Goal: Task Accomplishment & Management: Use online tool/utility

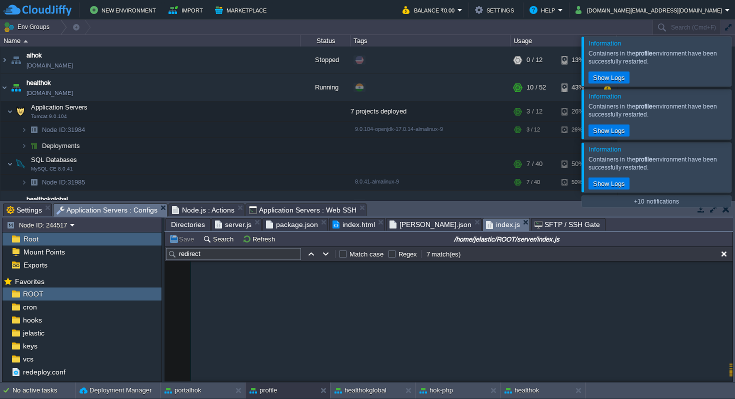
scroll to position [378, 0]
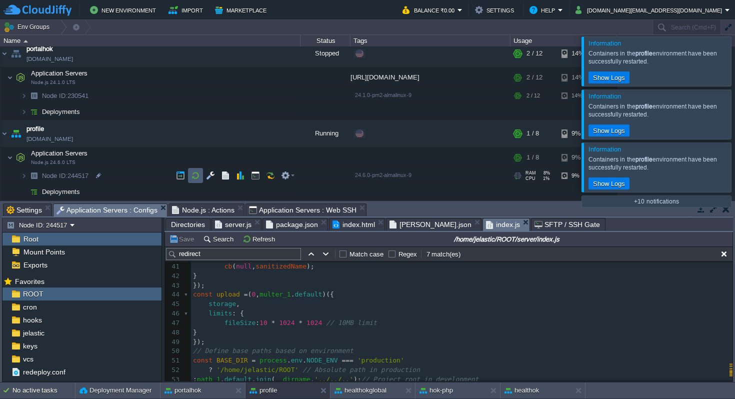
click at [195, 176] on button "button" at bounding box center [195, 175] width 9 height 9
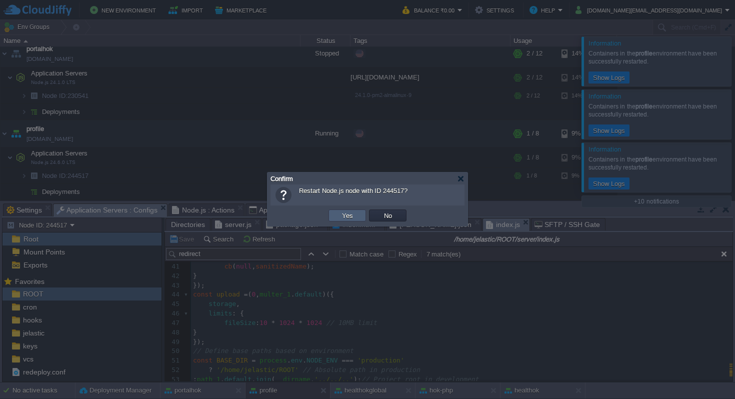
click at [347, 216] on button "Yes" at bounding box center [347, 215] width 17 height 9
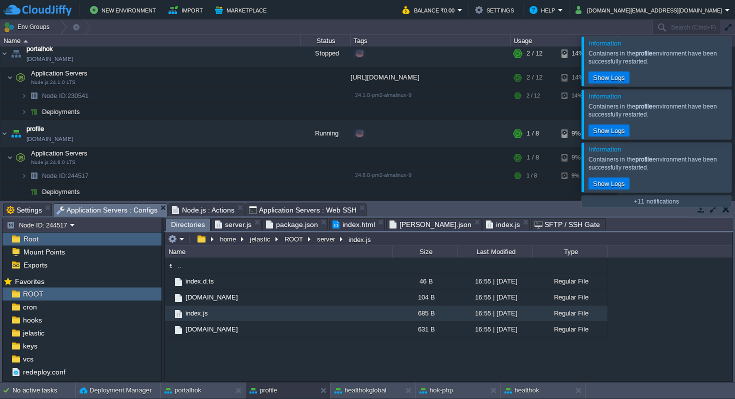
click at [196, 225] on span "Directories" at bounding box center [188, 224] width 34 height 12
click at [182, 240] on em at bounding box center [176, 238] width 16 height 9
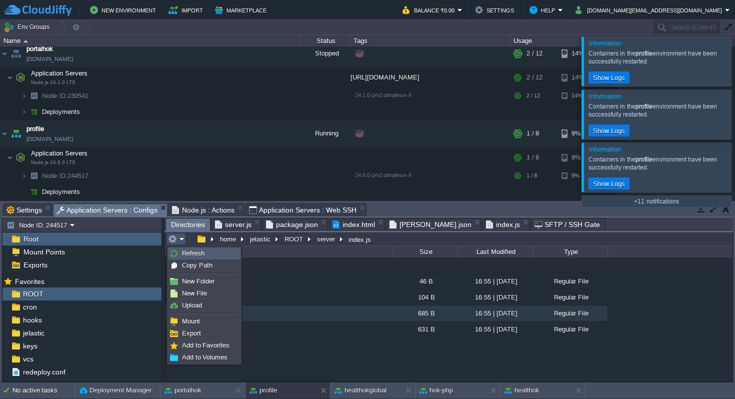
click at [195, 250] on span "Refresh" at bounding box center [193, 252] width 22 height 7
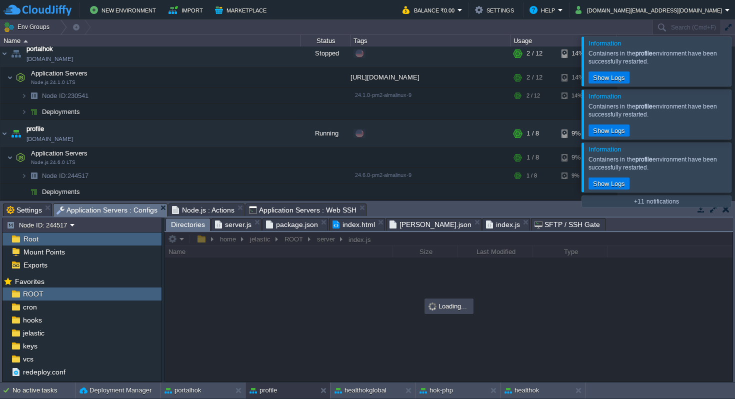
click at [241, 227] on span "server.js" at bounding box center [233, 224] width 36 height 12
click at [253, 224] on span "package.json" at bounding box center [241, 224] width 52 height 12
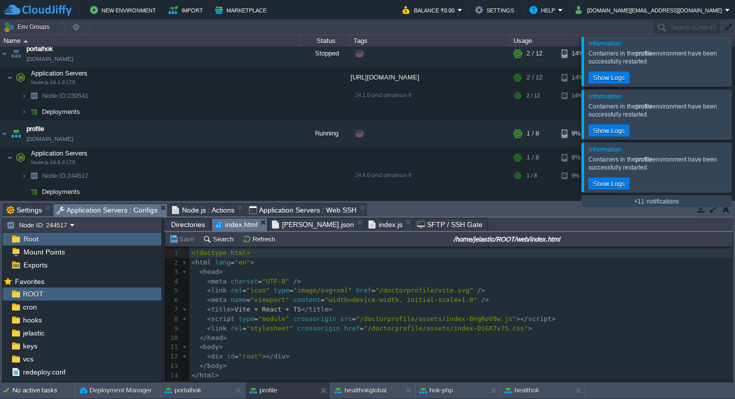
click at [243, 227] on span "index.html" at bounding box center [236, 224] width 42 height 12
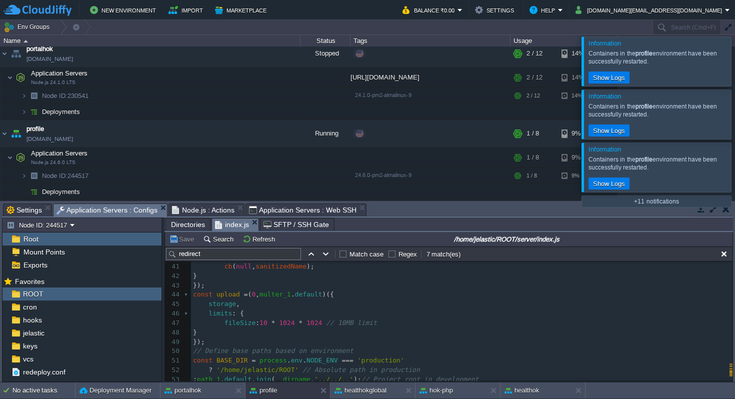
click at [242, 226] on span "index.js" at bounding box center [232, 224] width 34 height 12
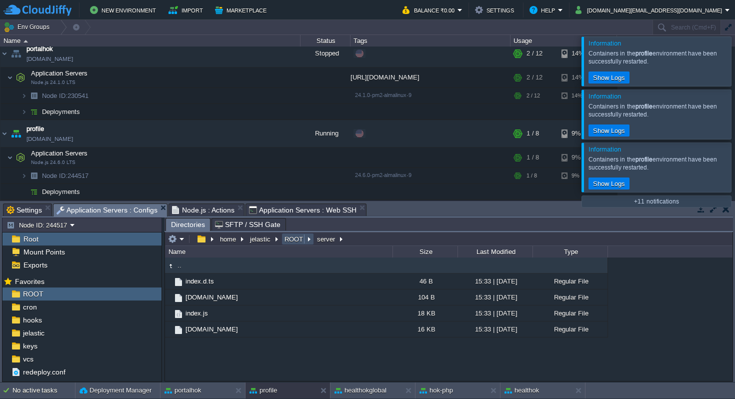
click at [295, 238] on button "ROOT" at bounding box center [294, 238] width 22 height 9
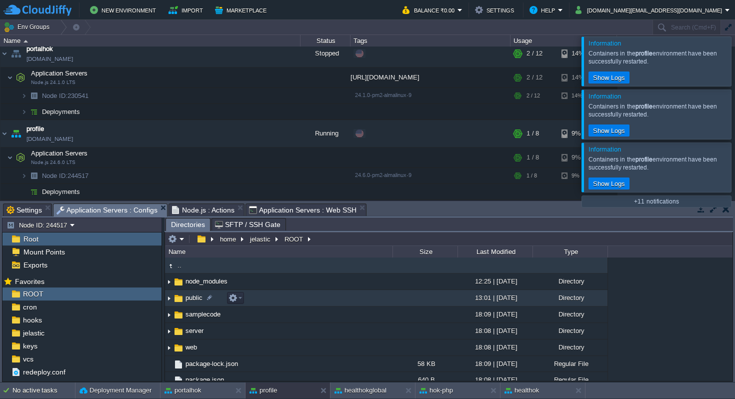
click at [168, 298] on img at bounding box center [169, 297] width 8 height 15
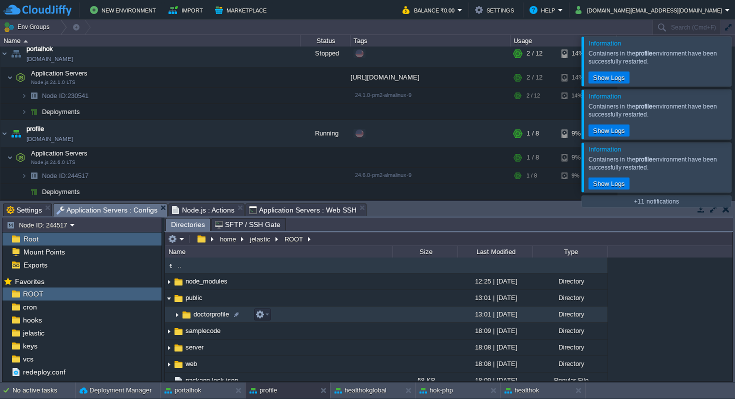
click at [178, 315] on img at bounding box center [177, 314] width 8 height 15
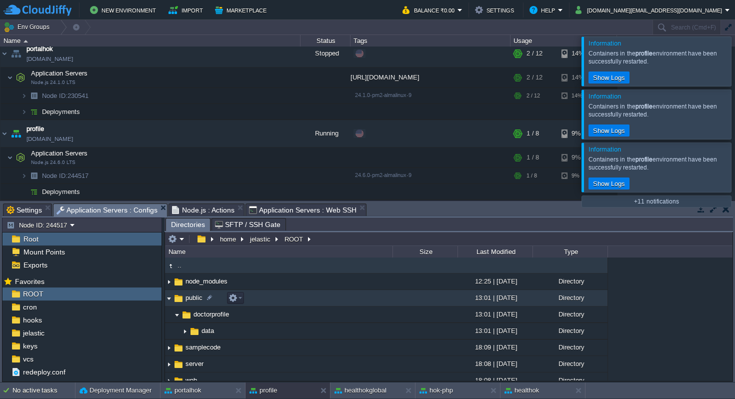
click at [172, 300] on img at bounding box center [169, 297] width 8 height 15
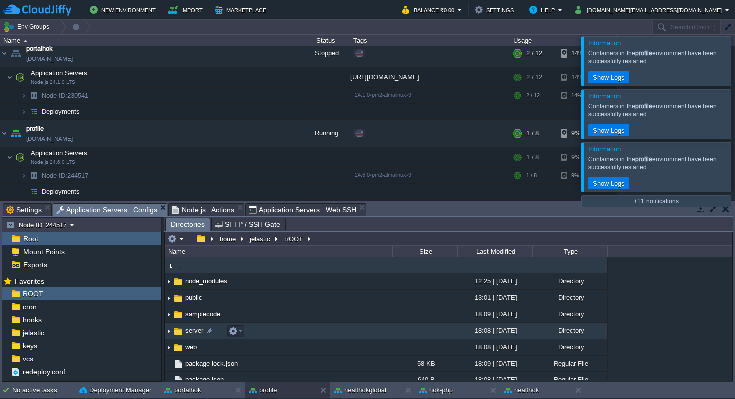
click at [171, 333] on img at bounding box center [169, 330] width 8 height 15
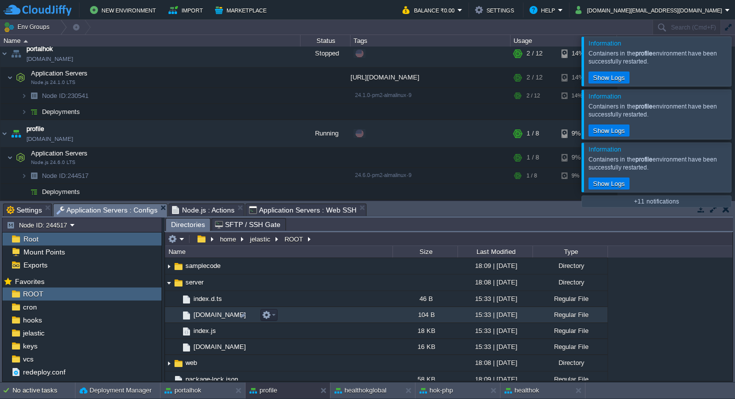
scroll to position [53, 0]
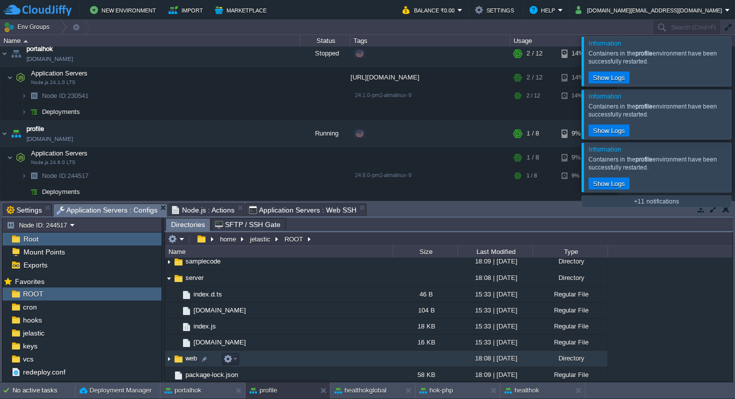
click at [168, 361] on img at bounding box center [169, 358] width 8 height 15
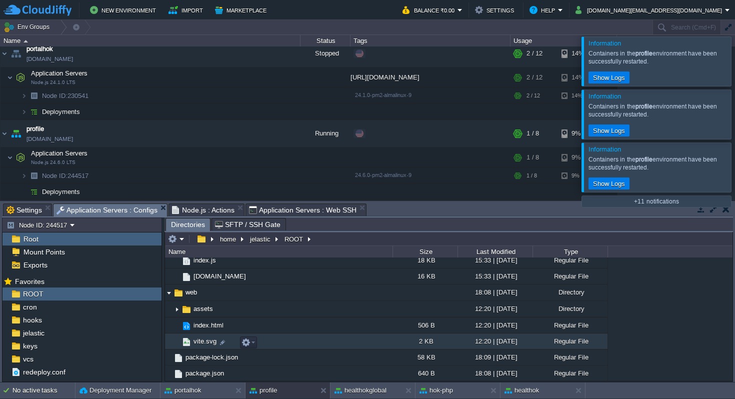
scroll to position [137, 0]
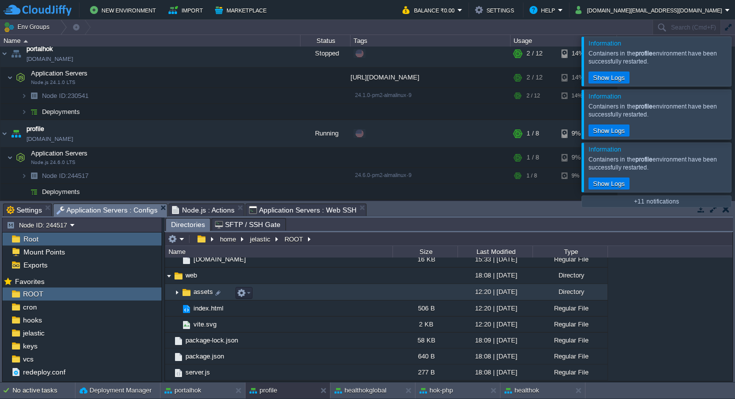
click at [177, 291] on img at bounding box center [177, 291] width 8 height 15
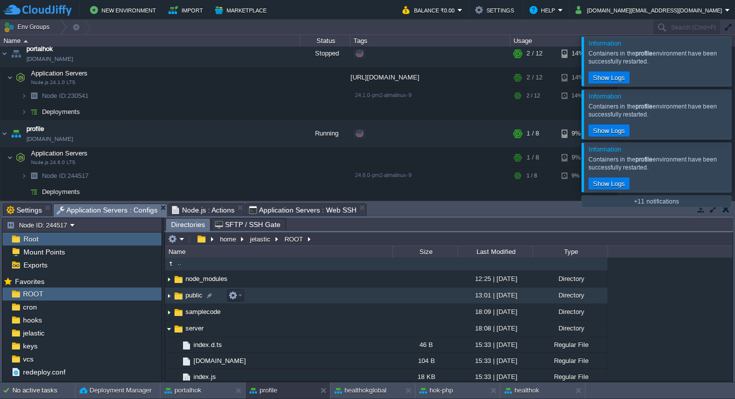
scroll to position [0, 0]
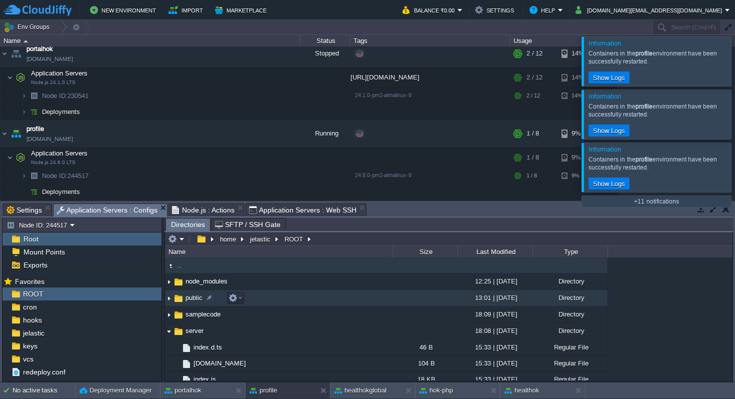
click at [168, 299] on img at bounding box center [169, 297] width 8 height 15
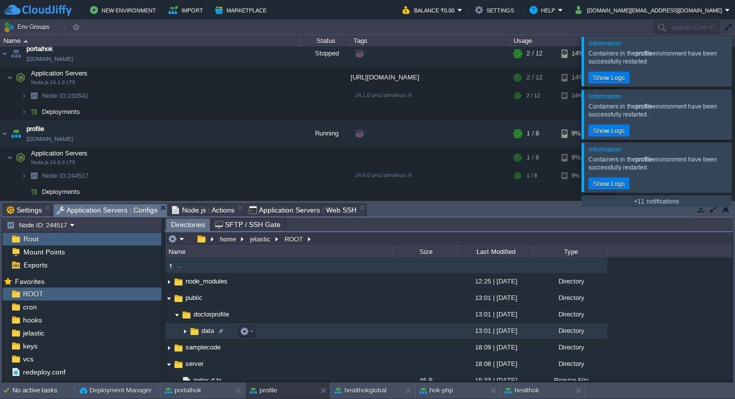
click at [185, 334] on img at bounding box center [185, 330] width 8 height 15
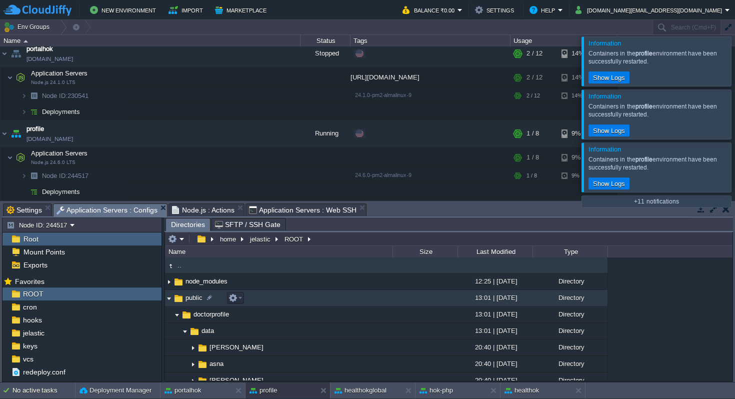
click at [171, 300] on img at bounding box center [169, 297] width 8 height 15
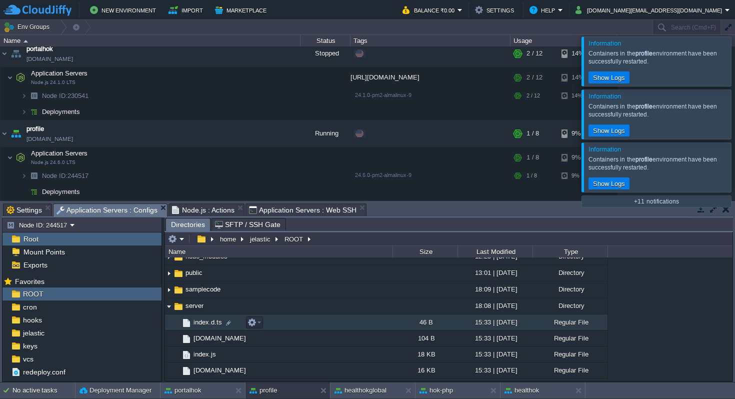
scroll to position [36, 0]
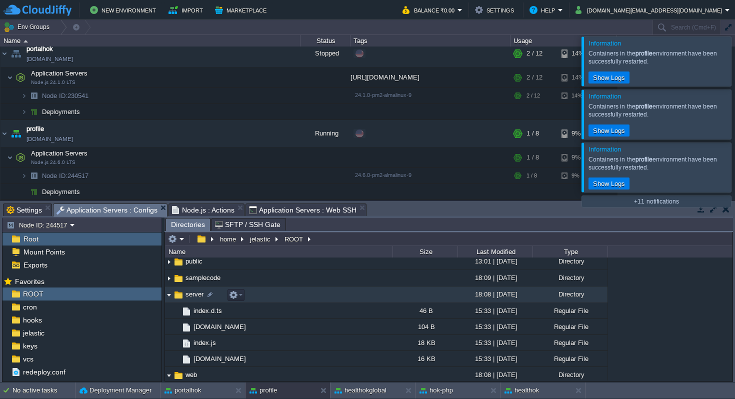
click at [181, 296] on img at bounding box center [178, 294] width 11 height 11
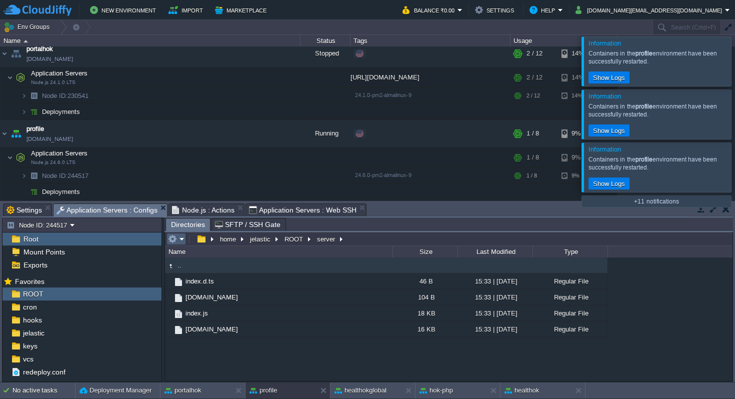
click at [183, 237] on em at bounding box center [176, 238] width 16 height 9
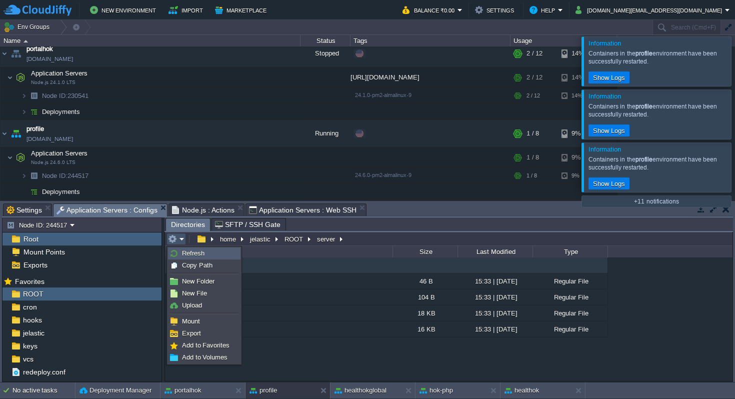
click at [193, 253] on span "Refresh" at bounding box center [193, 252] width 22 height 7
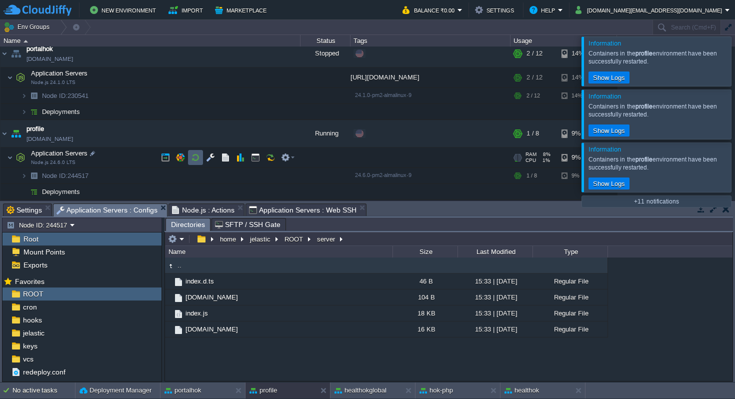
click at [197, 162] on button "button" at bounding box center [195, 157] width 9 height 9
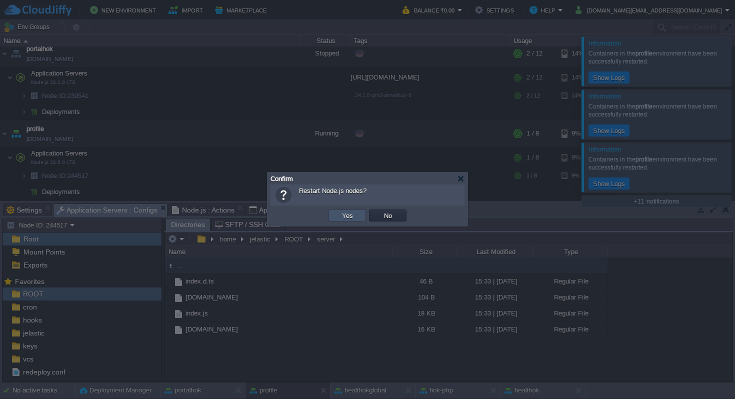
click at [345, 217] on button "Yes" at bounding box center [347, 215] width 17 height 9
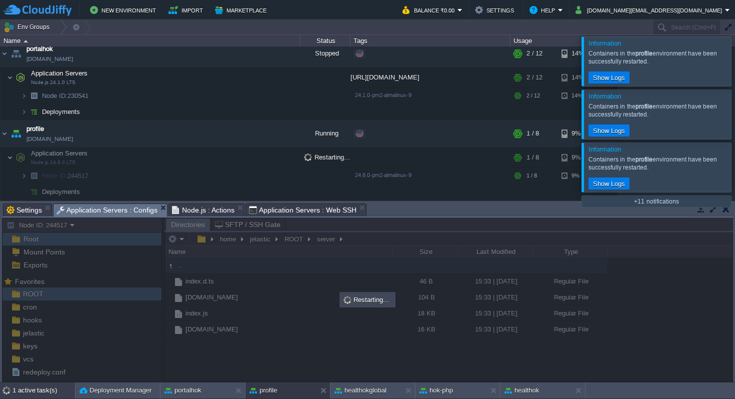
click at [37, 386] on div "1 active task(s)" at bounding box center [43, 390] width 62 height 16
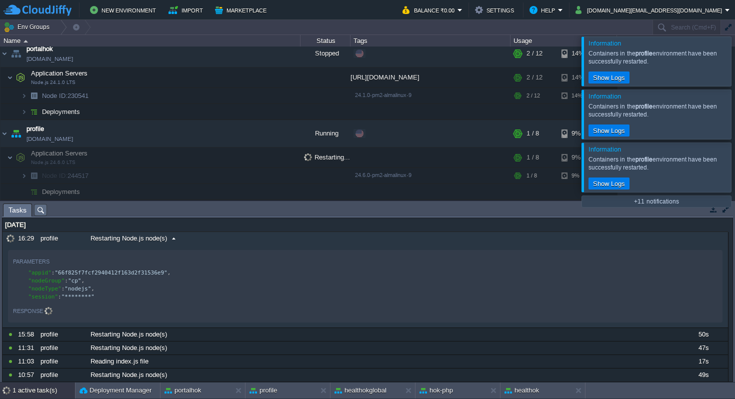
click at [98, 235] on span "Restarting Node.js node(s)" at bounding box center [128, 238] width 76 height 9
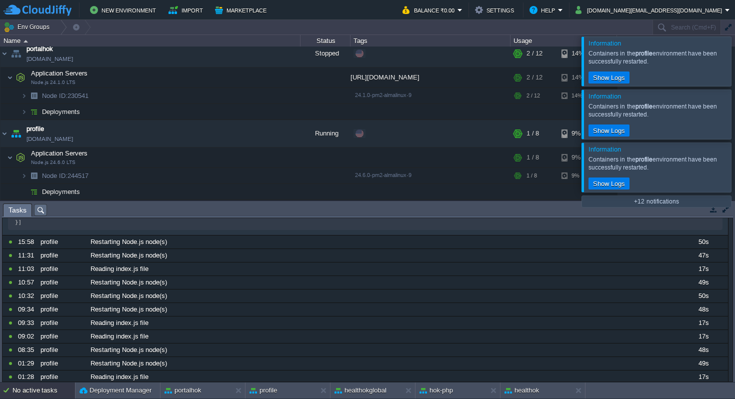
scroll to position [187, 0]
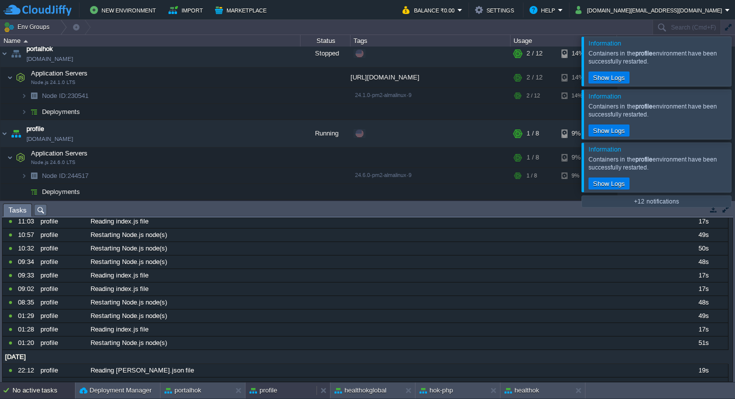
click at [274, 391] on button "profile" at bounding box center [262, 390] width 27 height 10
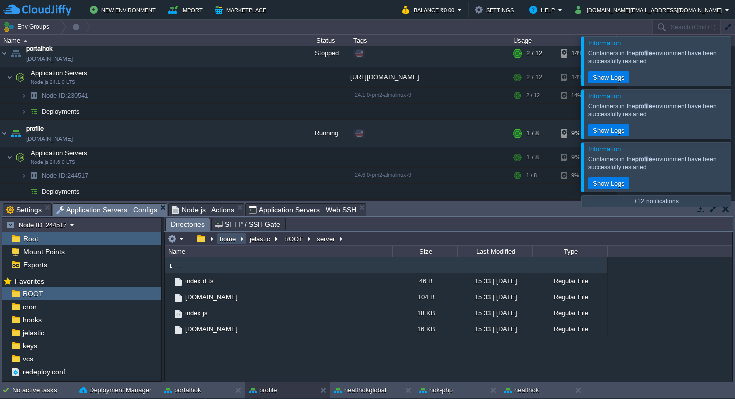
click at [226, 240] on button "home" at bounding box center [228, 238] width 20 height 9
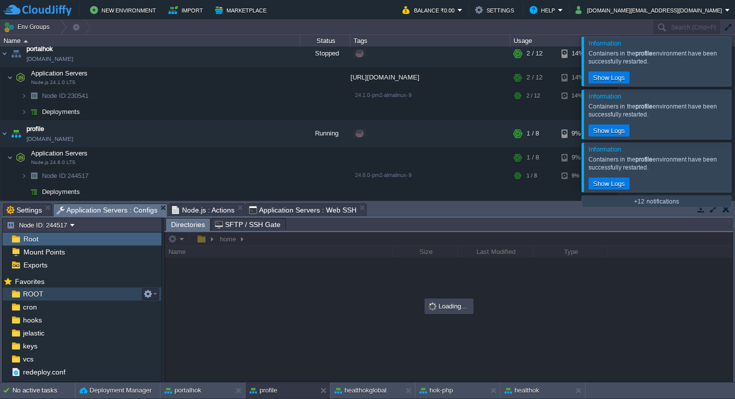
click at [70, 295] on div "ROOT" at bounding box center [81, 293] width 159 height 13
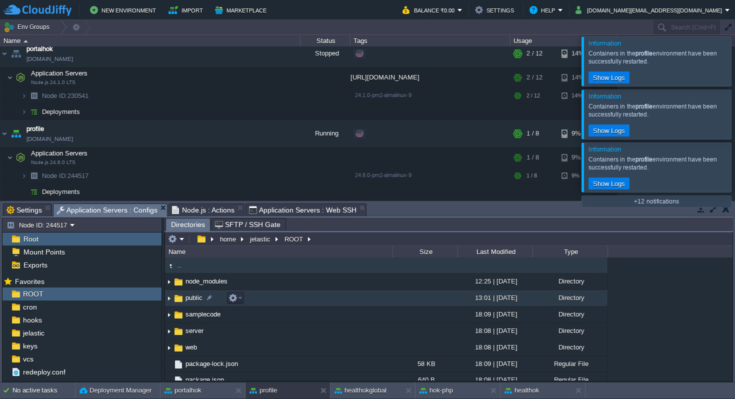
click at [190, 296] on span "public" at bounding box center [194, 297] width 20 height 8
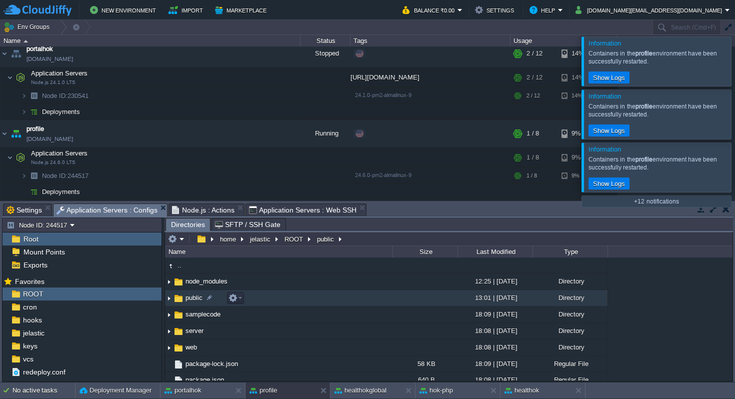
click at [190, 296] on span "public" at bounding box center [194, 297] width 20 height 8
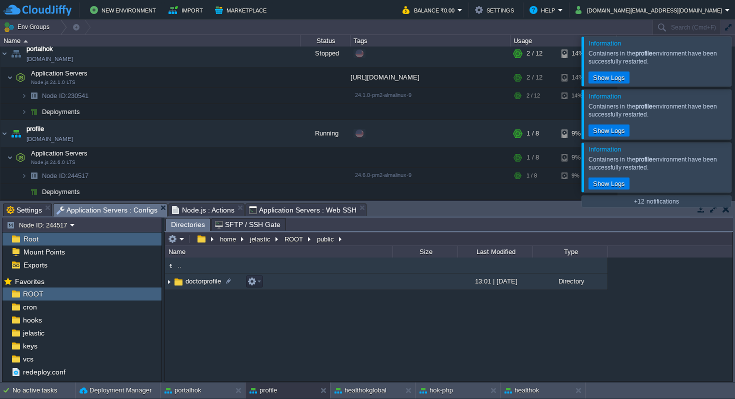
click at [197, 280] on span "doctorprofile" at bounding box center [203, 281] width 38 height 8
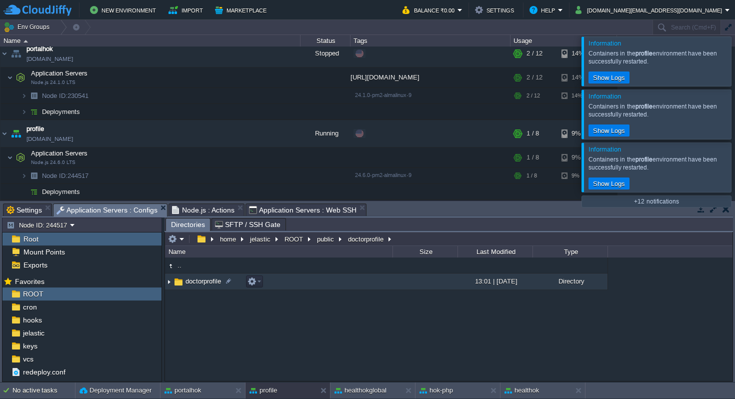
click at [197, 280] on span "doctorprofile" at bounding box center [203, 281] width 38 height 8
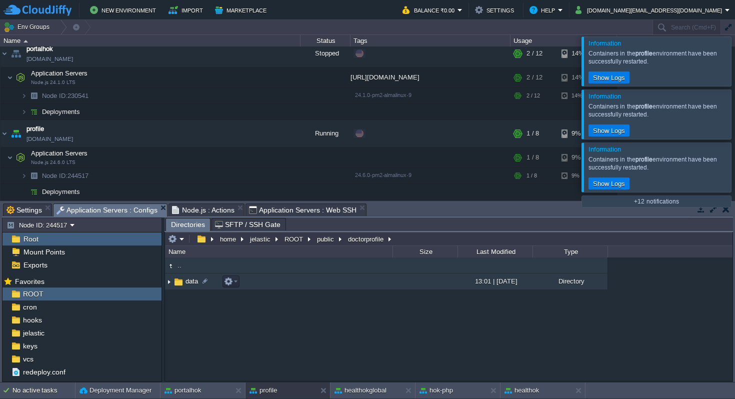
click at [196, 281] on span "data" at bounding box center [191, 281] width 15 height 8
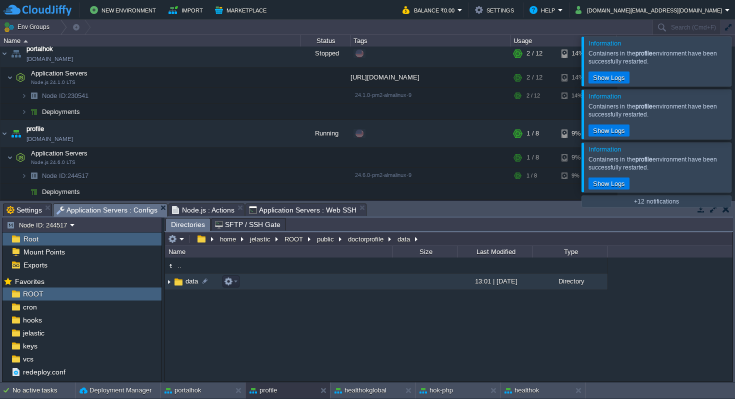
click at [196, 281] on span "data" at bounding box center [191, 281] width 15 height 8
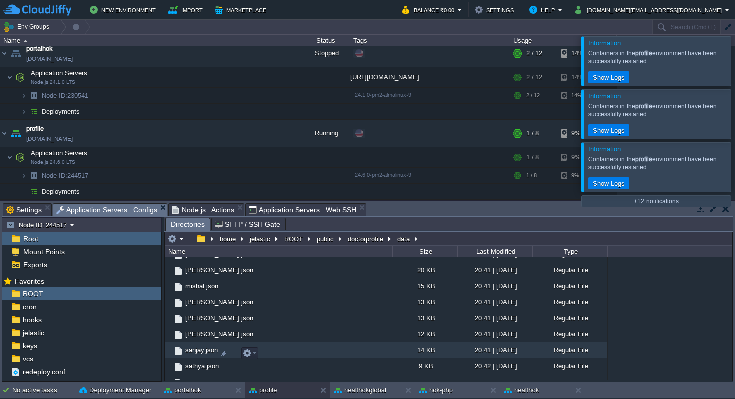
scroll to position [594, 0]
